Goal: Navigation & Orientation: Find specific page/section

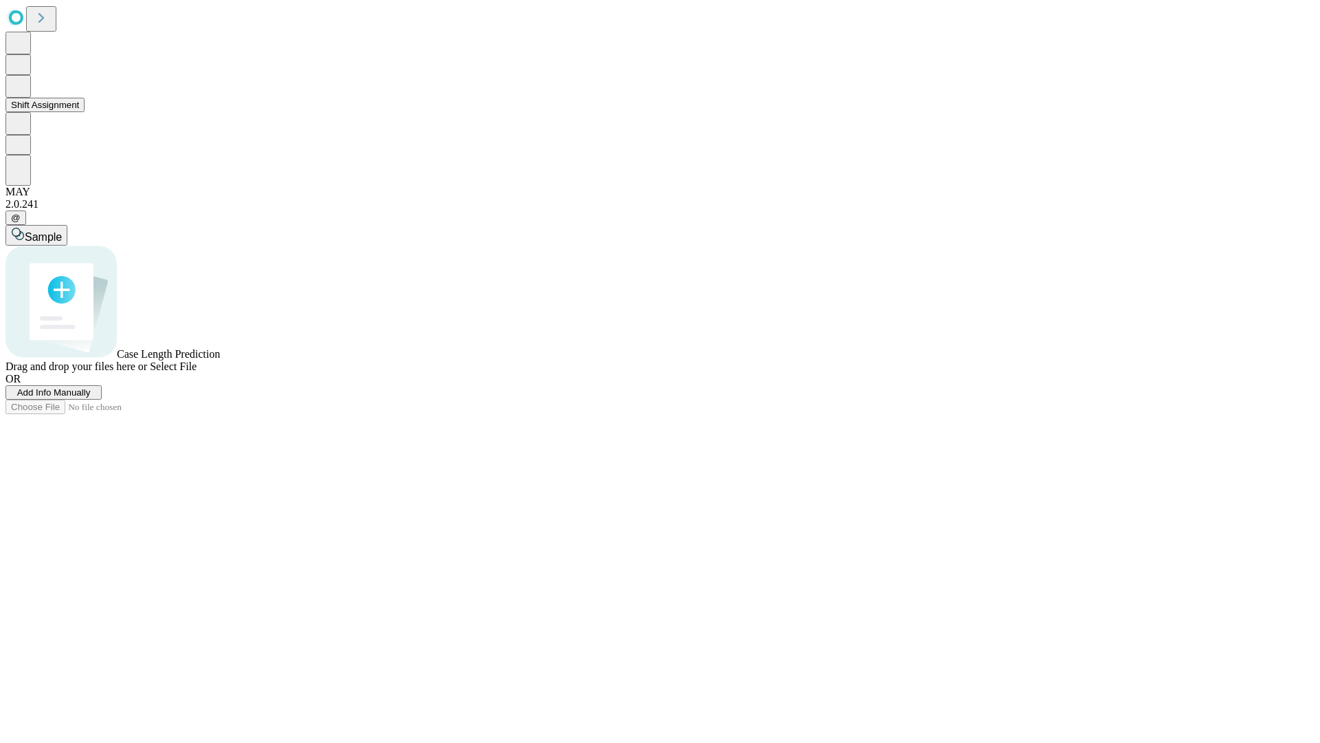
click at [85, 112] on button "Shift Assignment" at bounding box center [45, 105] width 79 height 14
